Goal: Register for event/course

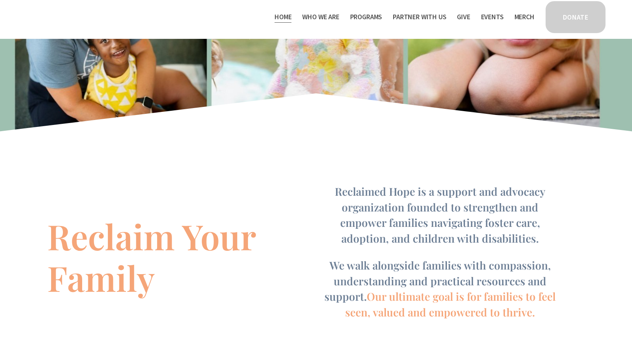
scroll to position [269, 0]
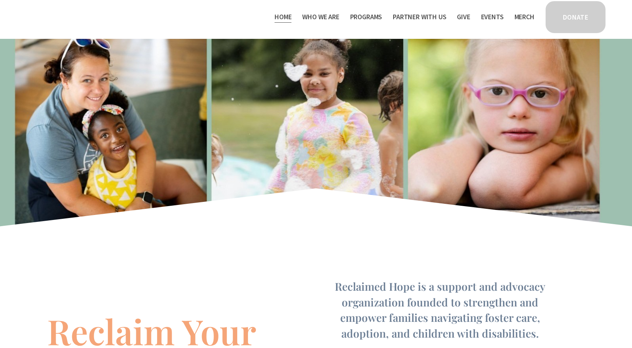
click at [497, 18] on link "Events" at bounding box center [492, 17] width 23 height 12
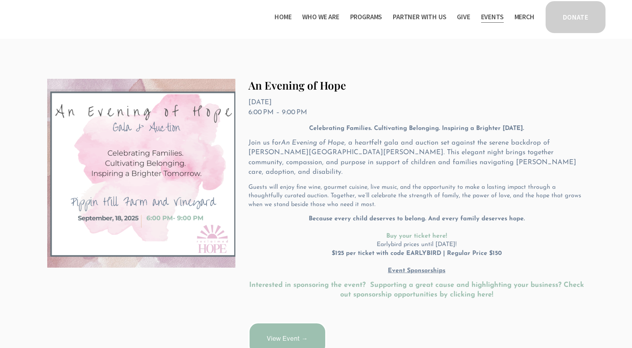
scroll to position [129, 0]
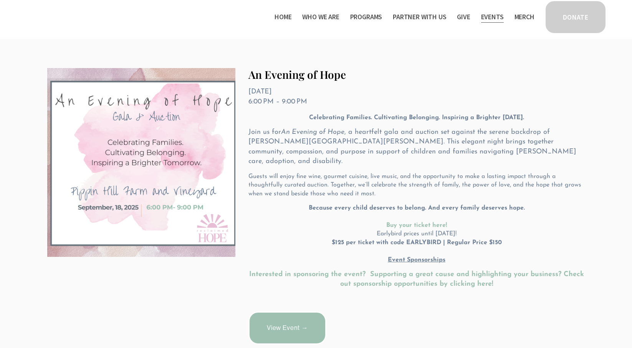
click at [198, 179] on img at bounding box center [141, 162] width 188 height 189
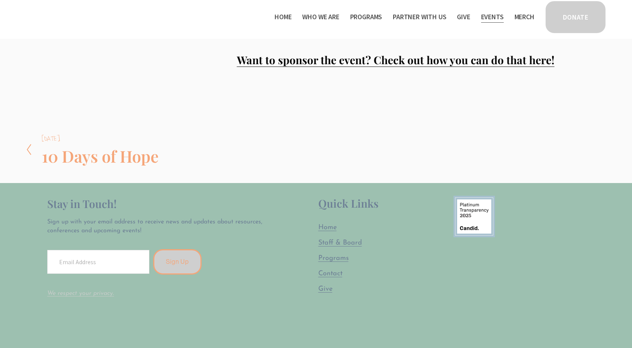
scroll to position [269, 0]
